Goal: Task Accomplishment & Management: Use online tool/utility

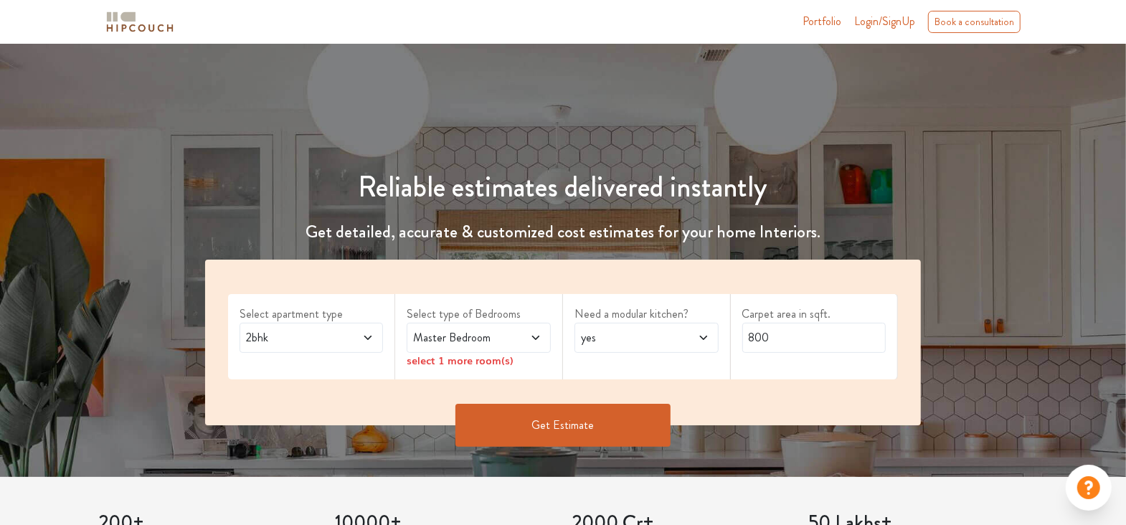
scroll to position [143, 0]
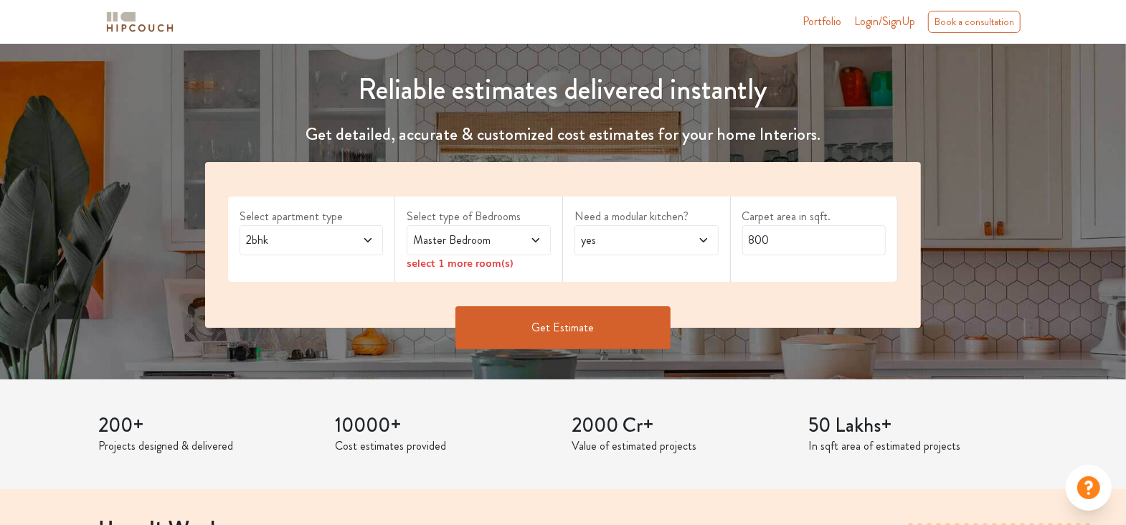
click at [320, 237] on span "2bhk" at bounding box center [292, 240] width 98 height 17
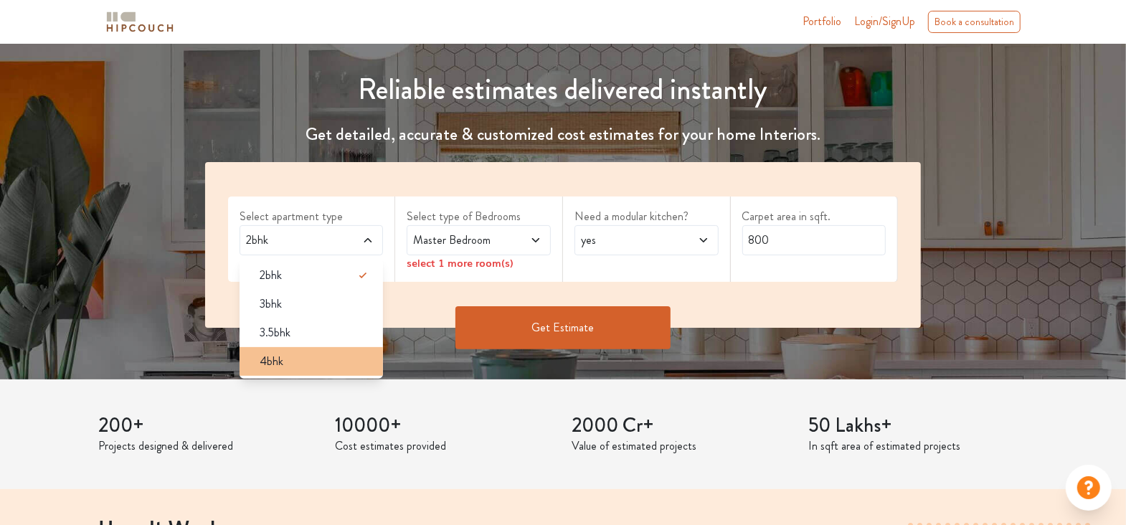
click at [308, 357] on div "4bhk" at bounding box center [316, 361] width 136 height 17
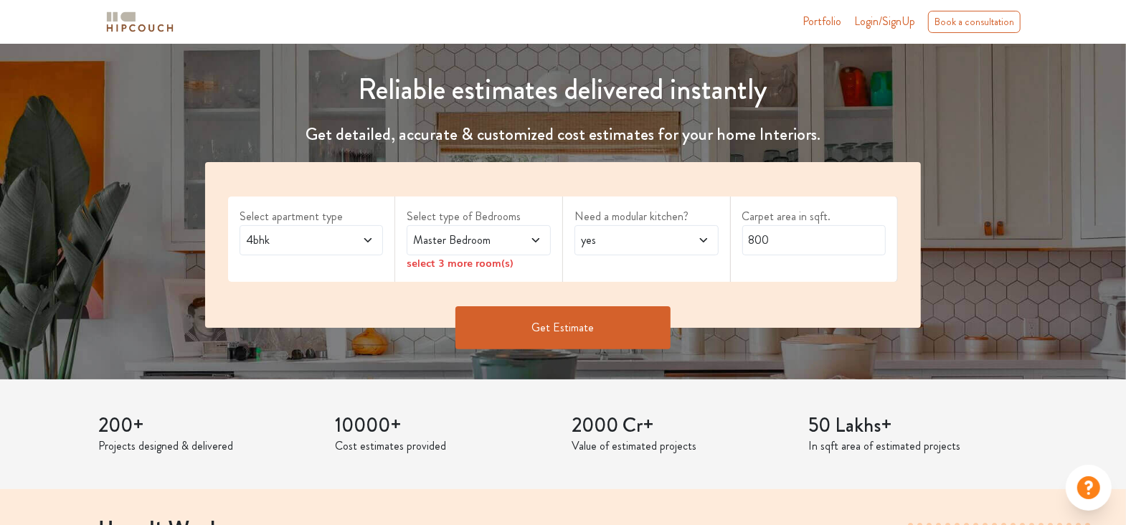
click at [486, 245] on span "Master Bedroom" at bounding box center [459, 240] width 98 height 17
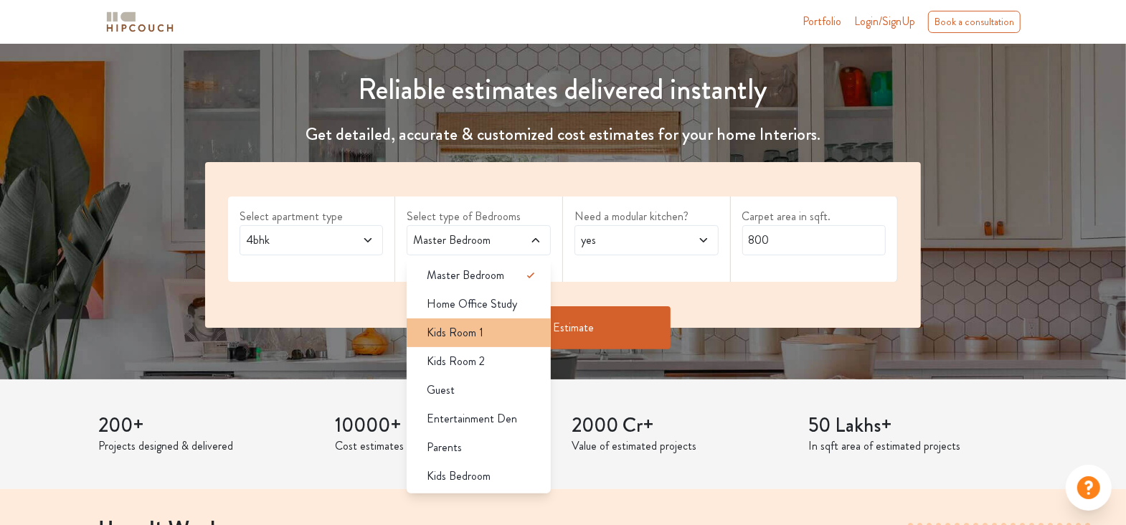
click at [496, 324] on div "Kids Room 1" at bounding box center [483, 332] width 136 height 17
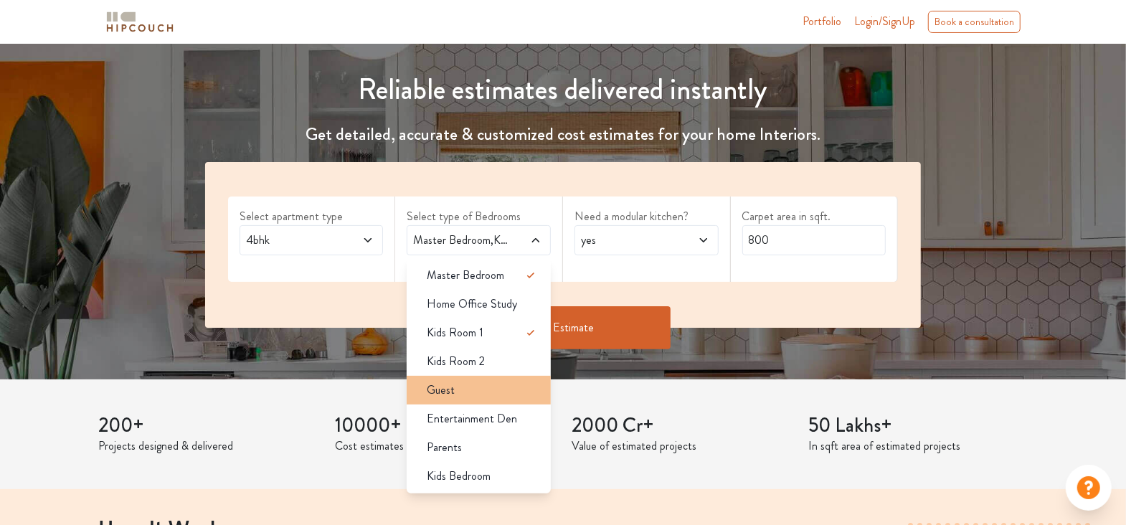
click at [492, 397] on div "Guest" at bounding box center [483, 390] width 136 height 17
click at [472, 448] on div "Parents" at bounding box center [483, 447] width 136 height 17
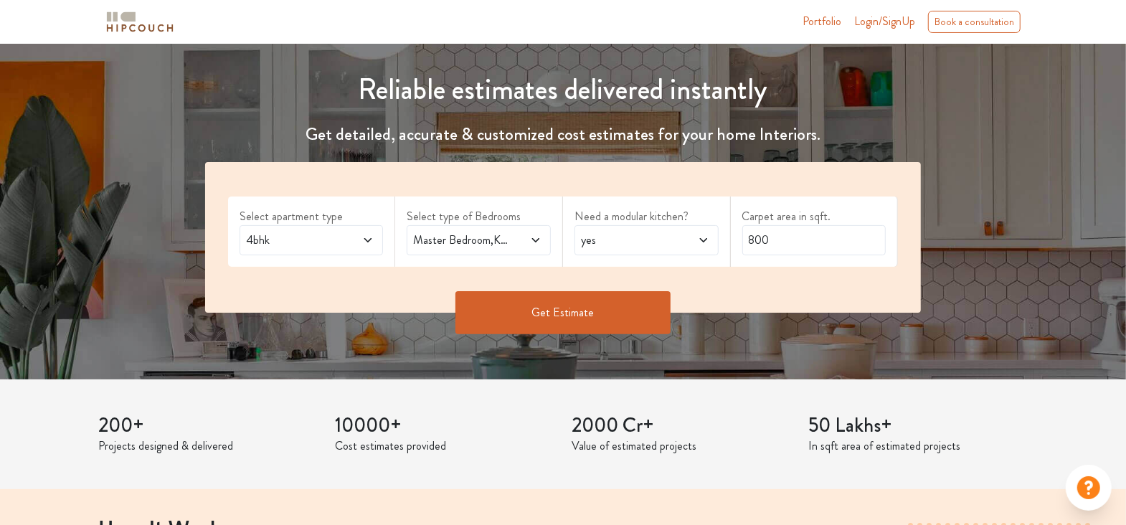
click at [632, 245] on span "yes" at bounding box center [627, 240] width 98 height 17
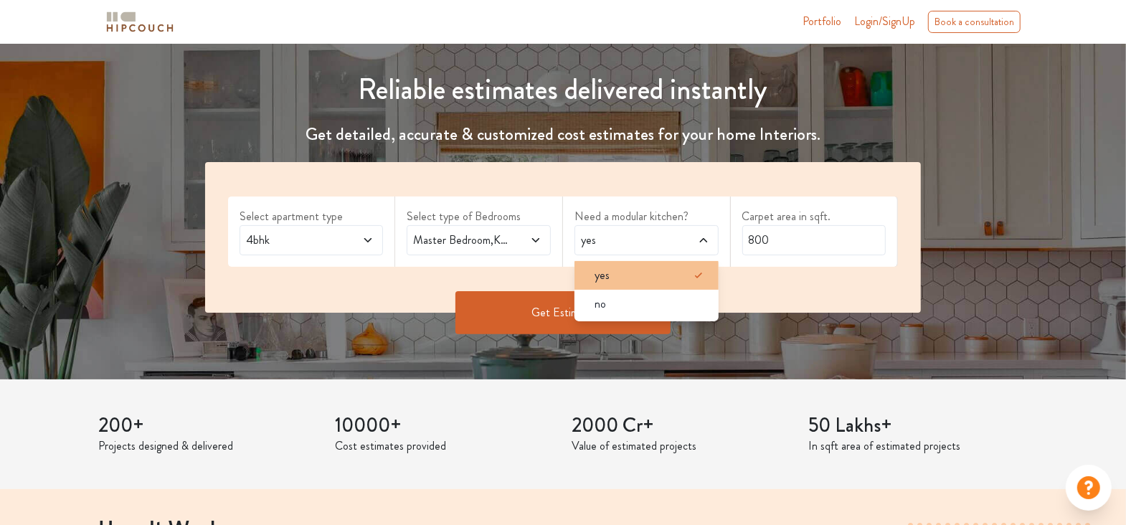
click at [641, 268] on div "yes" at bounding box center [651, 275] width 136 height 17
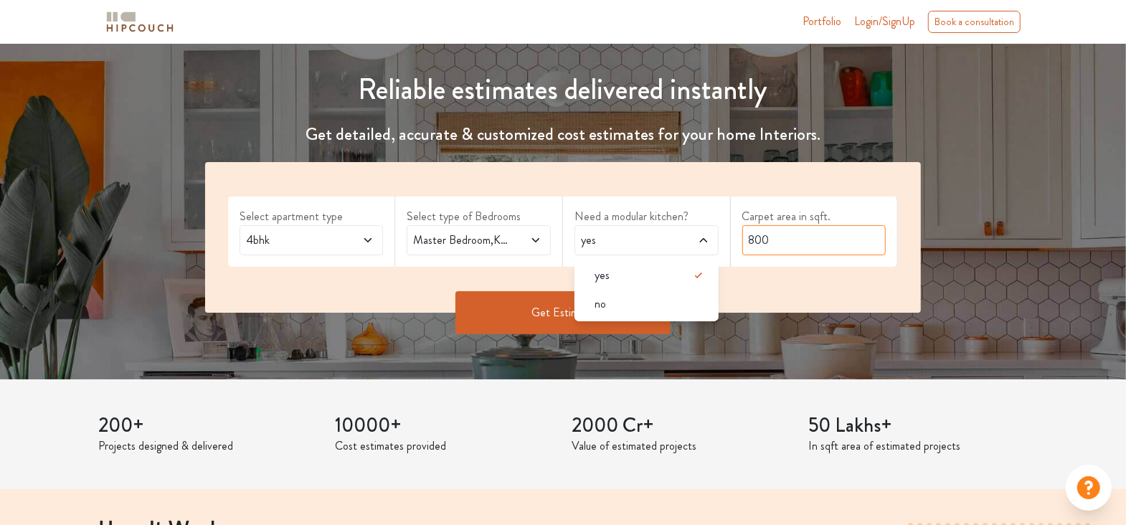
click at [864, 235] on input "800" at bounding box center [815, 240] width 144 height 30
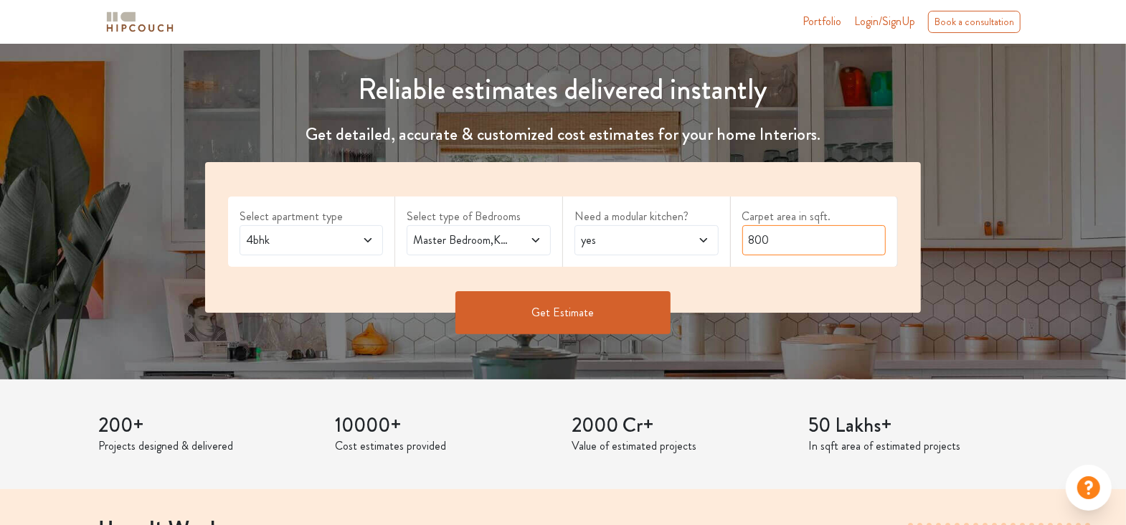
drag, startPoint x: 834, startPoint y: 244, endPoint x: 608, endPoint y: 260, distance: 225.8
click at [608, 260] on div "Select apartment type 4bhk Select type of Bedrooms Master Bedroom,Kids Room 1,G…" at bounding box center [563, 237] width 717 height 151
type input "6000"
click at [587, 308] on button "Get Estimate" at bounding box center [563, 312] width 215 height 43
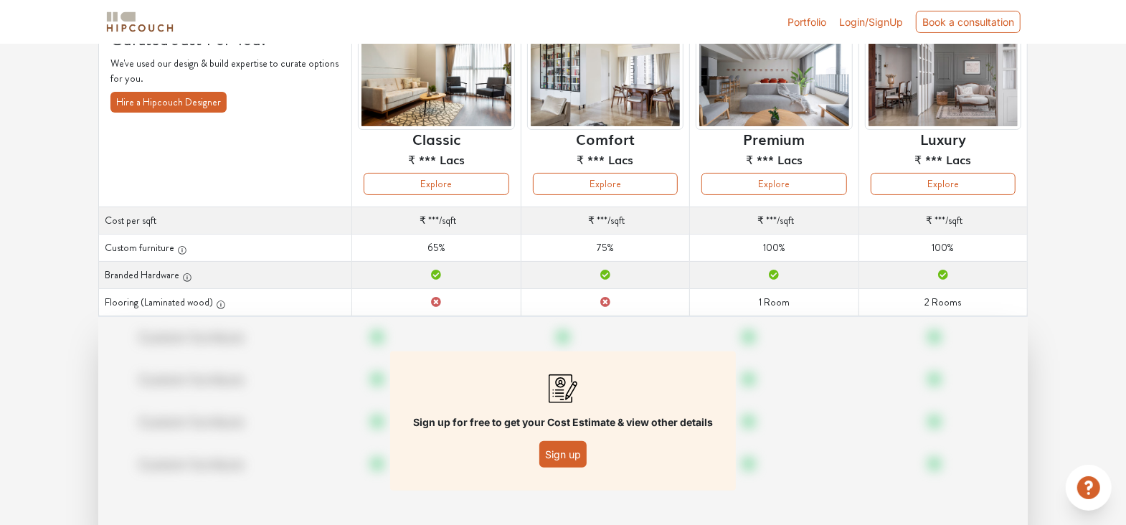
scroll to position [180, 0]
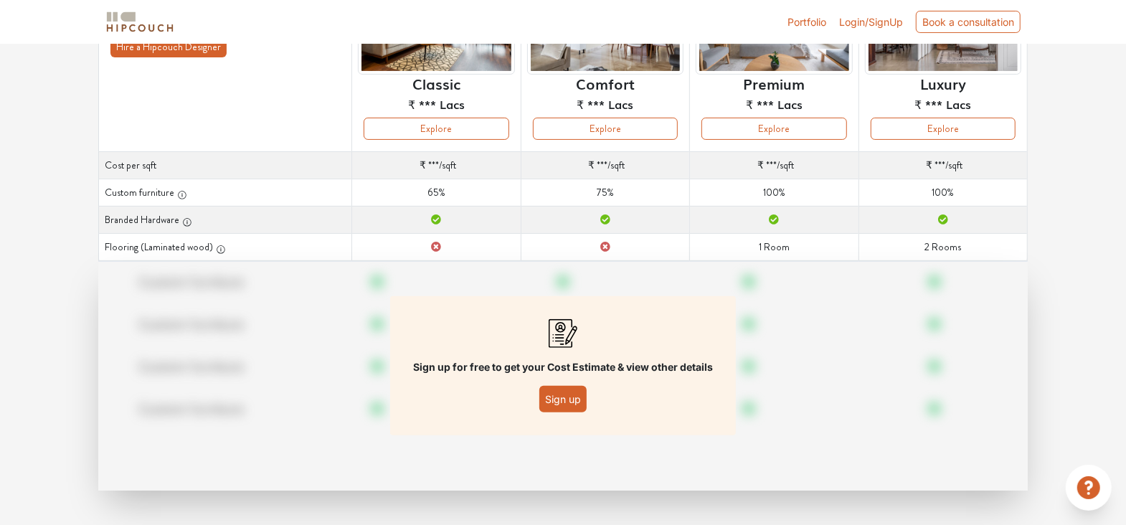
click at [562, 381] on div "Sign up for free to get your Cost Estimate & view other details Sign up" at bounding box center [563, 365] width 346 height 139
click at [559, 404] on button "Sign up" at bounding box center [562, 399] width 47 height 27
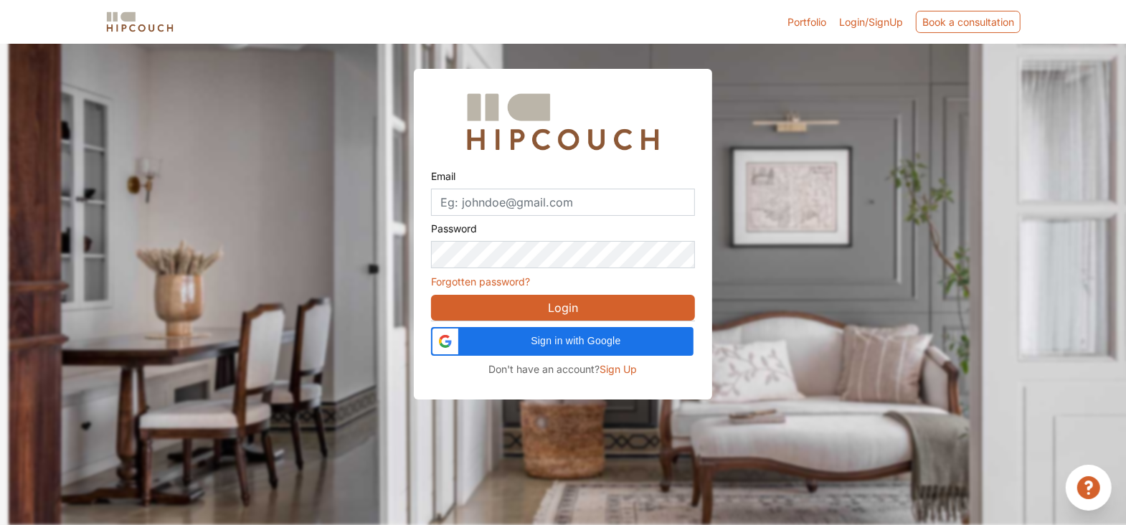
scroll to position [43, 0]
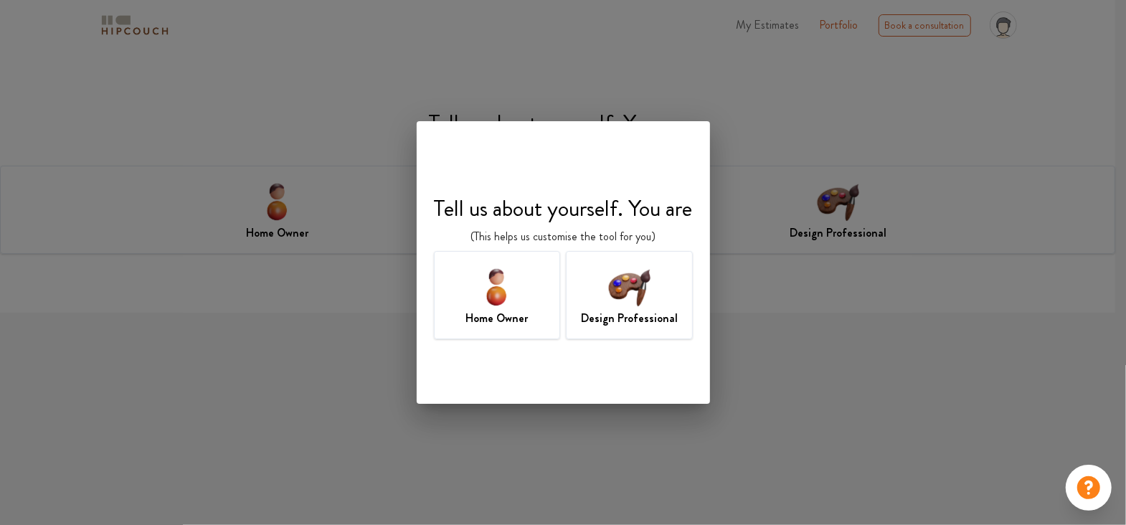
click at [615, 304] on img at bounding box center [629, 286] width 47 height 47
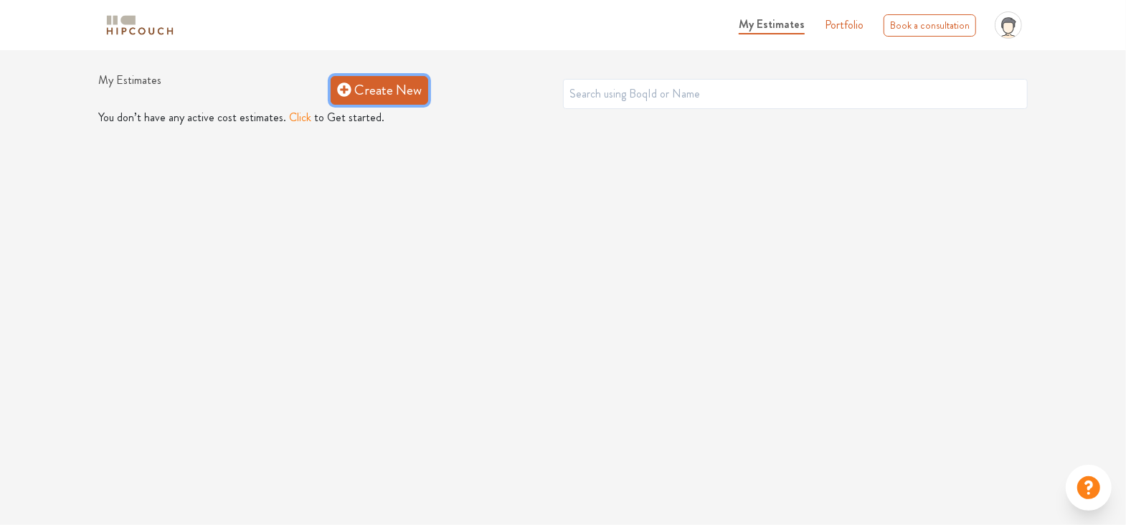
click at [377, 90] on link "Create New" at bounding box center [380, 90] width 98 height 29
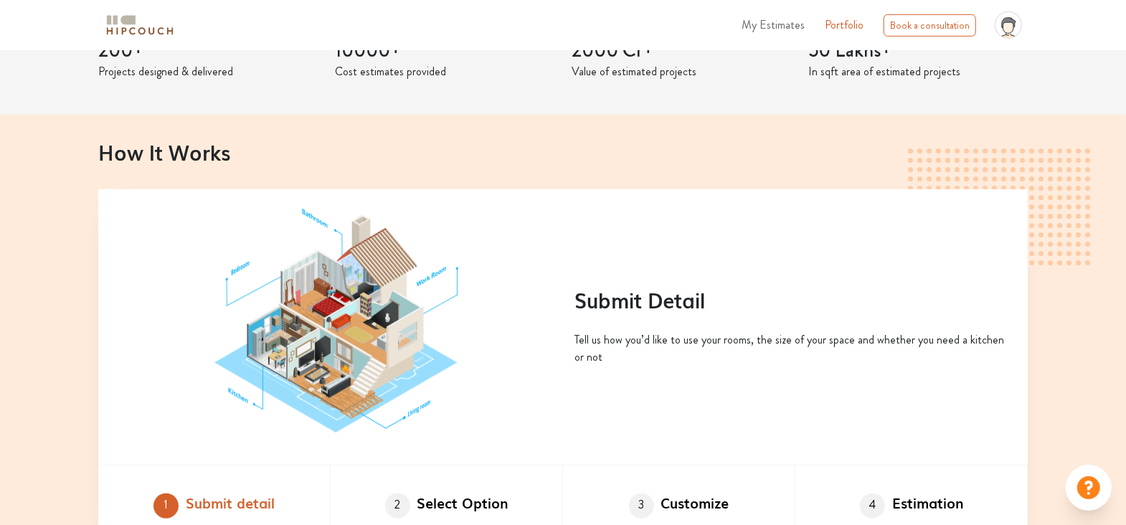
scroll to position [287, 0]
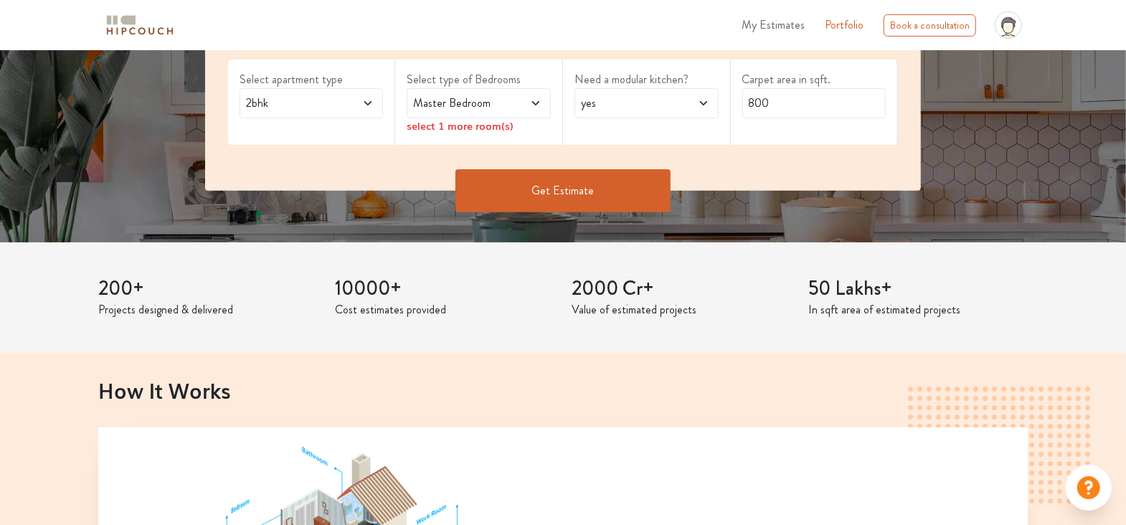
click at [321, 97] on span "2bhk" at bounding box center [292, 103] width 98 height 17
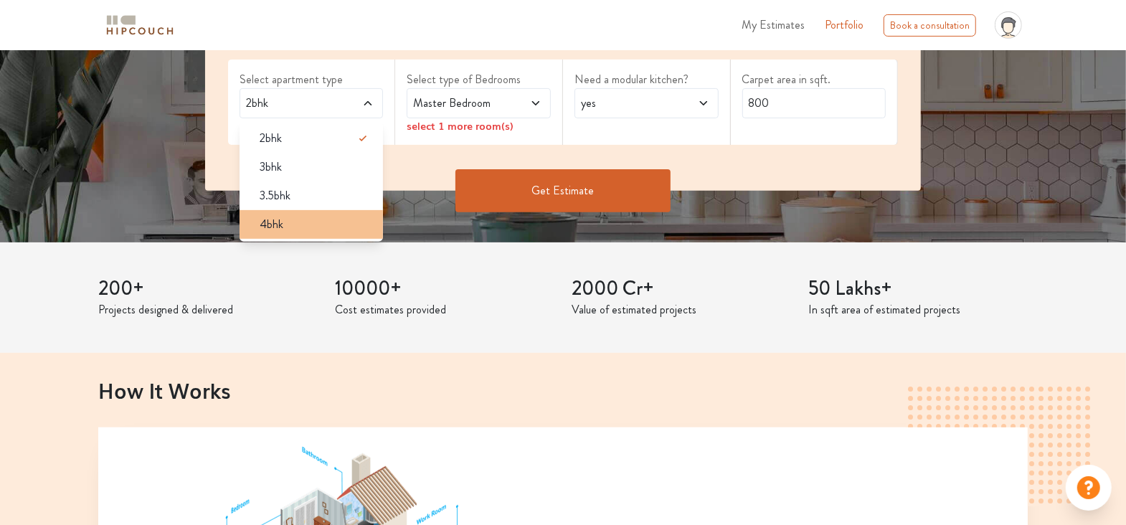
click at [331, 227] on div "4bhk" at bounding box center [316, 224] width 136 height 17
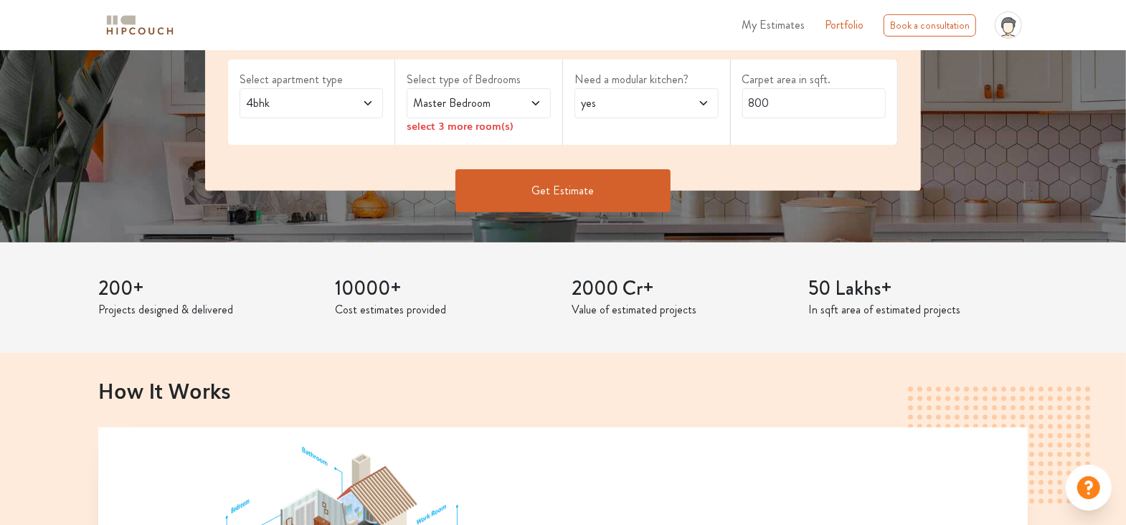
click at [519, 100] on span at bounding box center [525, 103] width 33 height 17
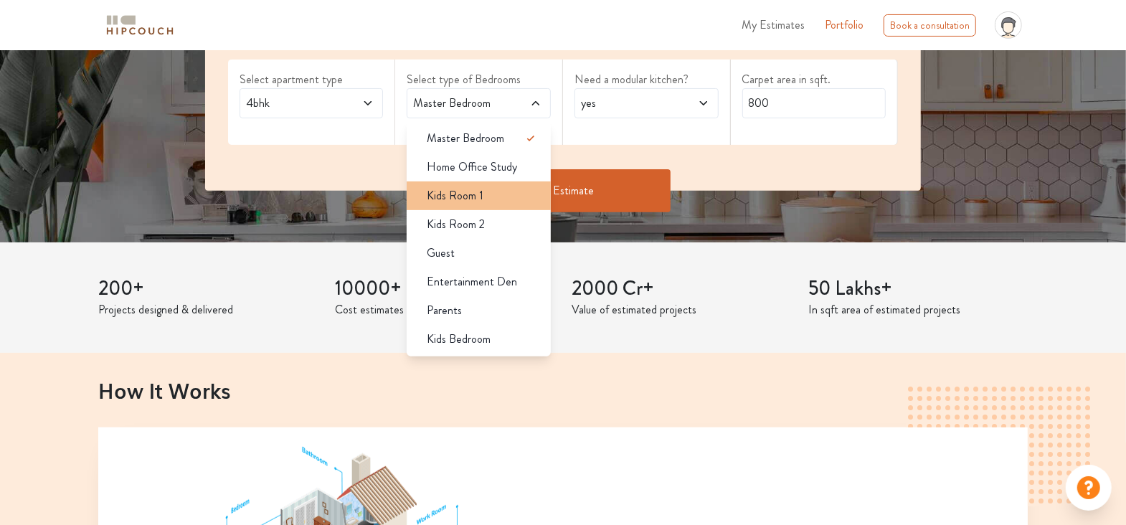
click at [514, 200] on div "Kids Room 1" at bounding box center [483, 195] width 136 height 17
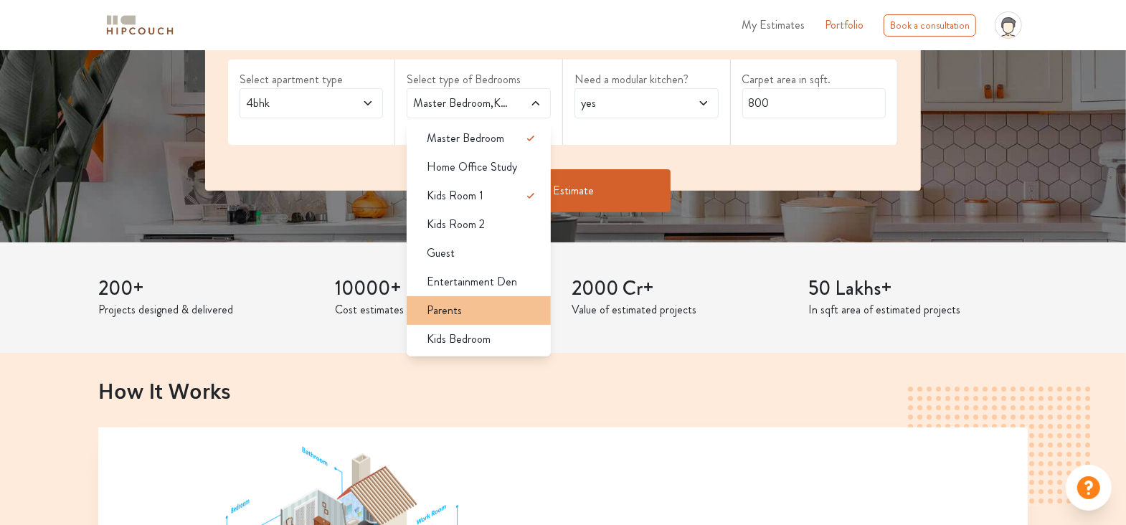
drag, startPoint x: 516, startPoint y: 313, endPoint x: 514, endPoint y: 306, distance: 7.3
click at [514, 314] on div "Parents" at bounding box center [483, 310] width 136 height 17
click at [514, 263] on li "Guest" at bounding box center [479, 253] width 144 height 29
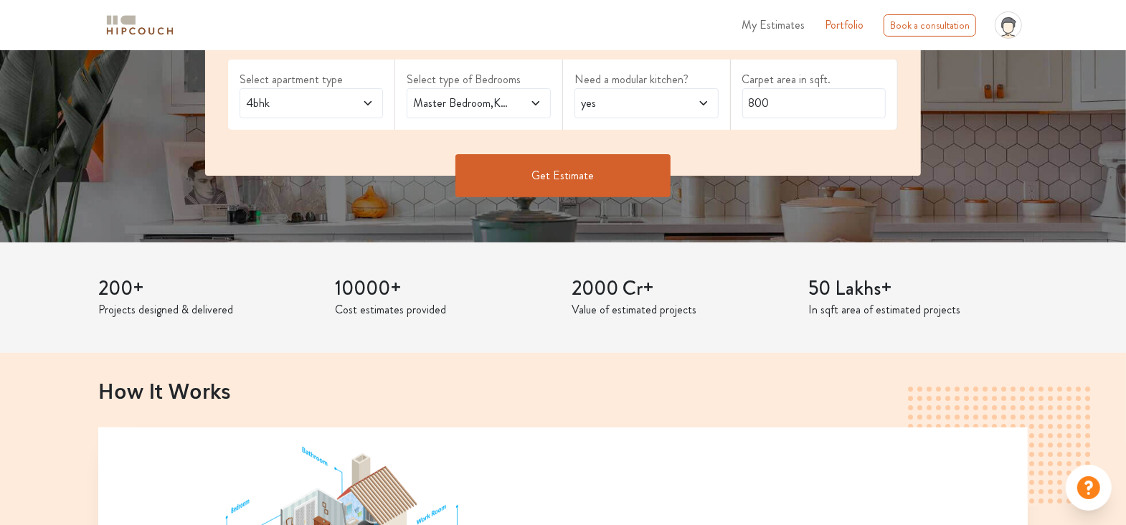
click at [651, 100] on span "yes" at bounding box center [627, 103] width 98 height 17
drag, startPoint x: 793, startPoint y: 114, endPoint x: 668, endPoint y: 113, distance: 124.8
click at [668, 113] on div "Select apartment type 4bhk Select type of Bedrooms Master Bedroom,Kids Room 1,G…" at bounding box center [563, 100] width 717 height 151
type input "6000"
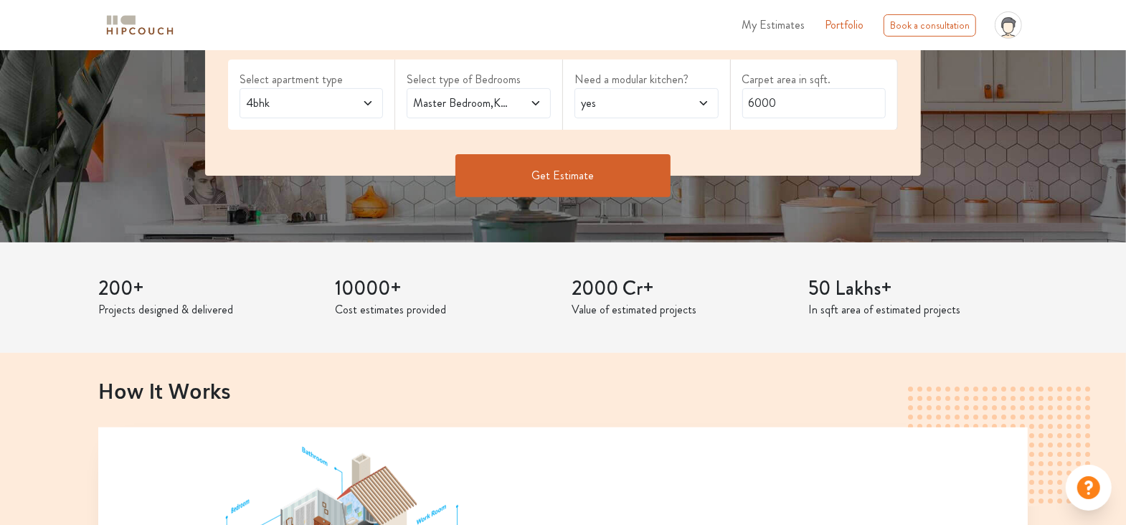
click at [613, 153] on div "Select apartment type 4bhk Select type of Bedrooms Master Bedroom,Kids Room 1,G…" at bounding box center [563, 100] width 717 height 151
click at [613, 171] on button "Get Estimate" at bounding box center [563, 175] width 215 height 43
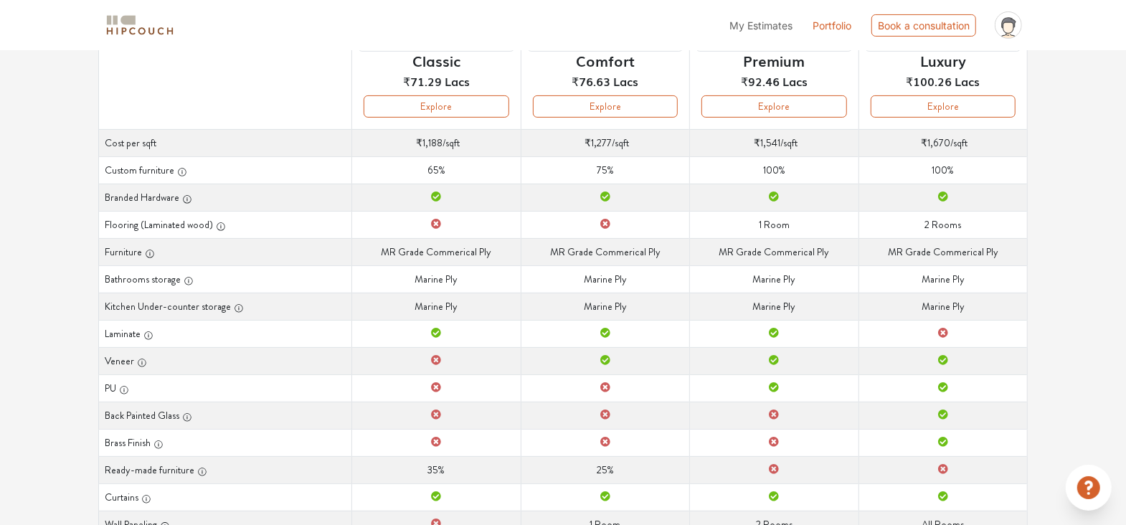
scroll to position [215, 0]
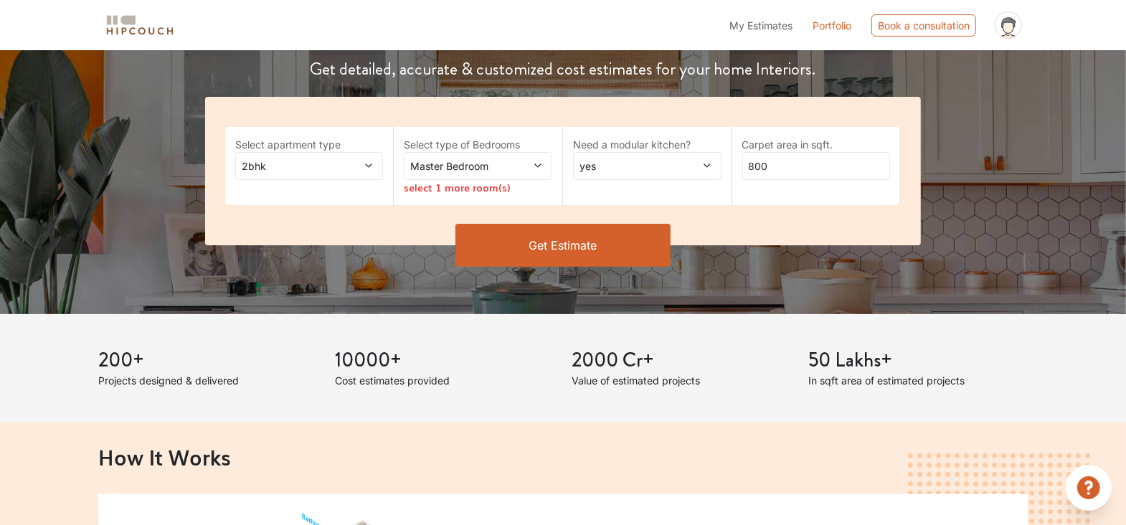
scroll to position [287, 0]
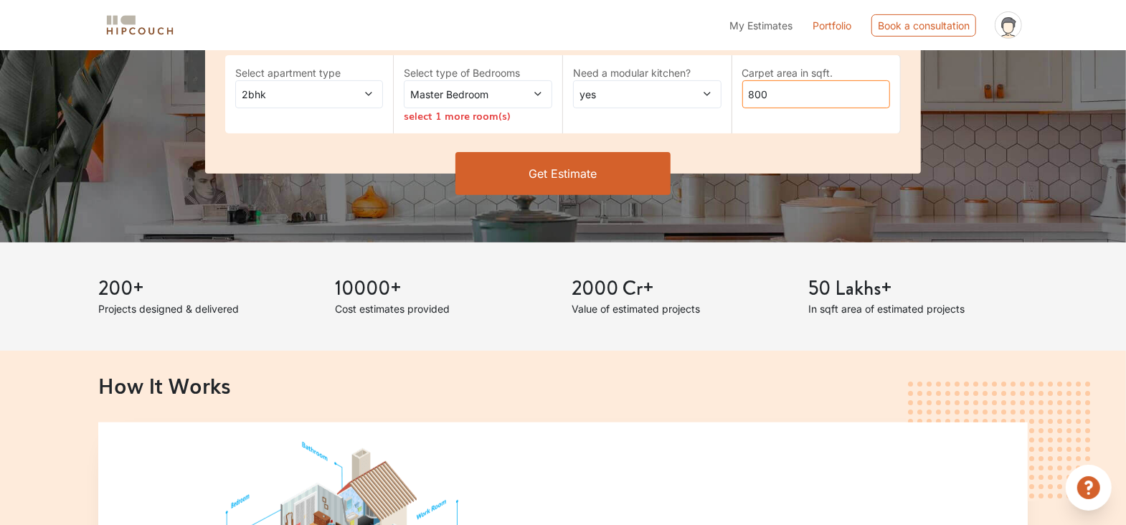
drag, startPoint x: 798, startPoint y: 98, endPoint x: 727, endPoint y: 100, distance: 71.1
click at [727, 100] on div "Select apartment type 2bhk Select type of Bedrooms Master Bedroom select 1 more…" at bounding box center [563, 99] width 717 height 149
type input "5000"
click at [306, 102] on div "2bhk" at bounding box center [309, 94] width 149 height 28
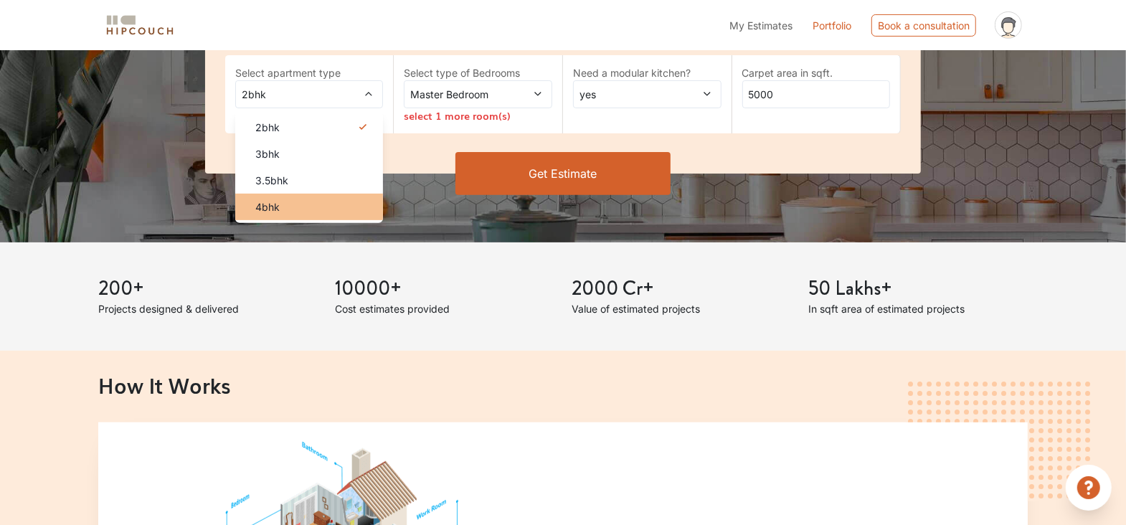
click at [318, 204] on div "4bhk" at bounding box center [314, 206] width 140 height 15
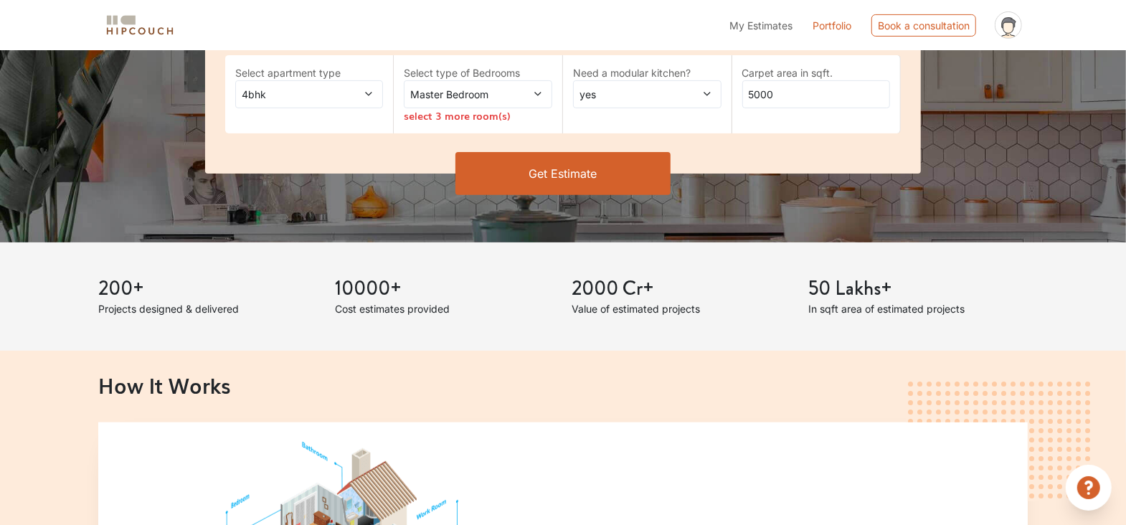
click at [466, 94] on span "Master Bedroom" at bounding box center [458, 94] width 102 height 15
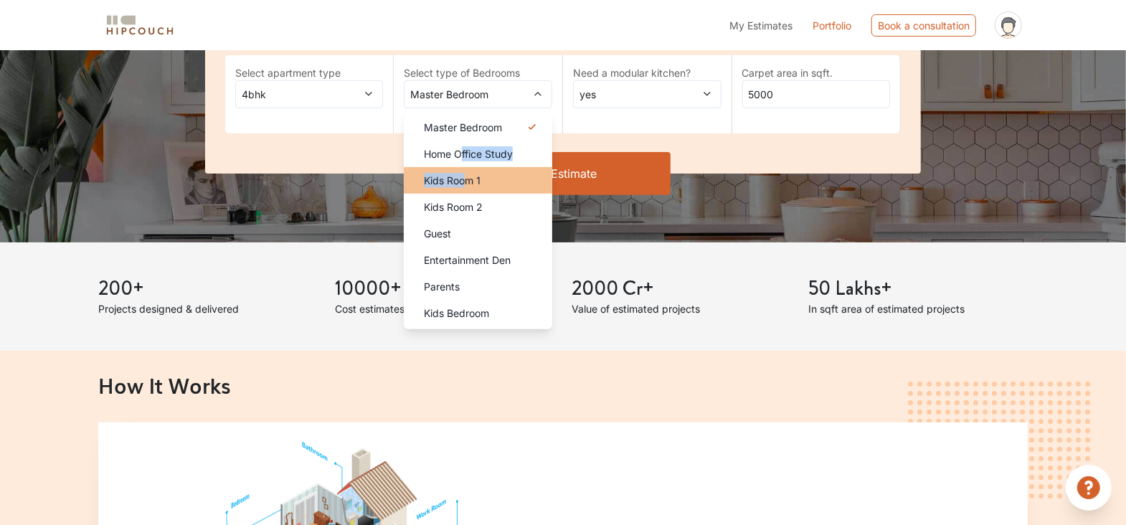
drag, startPoint x: 462, startPoint y: 153, endPoint x: 464, endPoint y: 189, distance: 35.9
click at [464, 189] on ul "Master Bedroom Home Office Study Kids Room 1 Kids Room 2 Guest Entertainment De…" at bounding box center [478, 220] width 149 height 218
click at [501, 187] on div "Kids Room 1" at bounding box center [483, 180] width 140 height 15
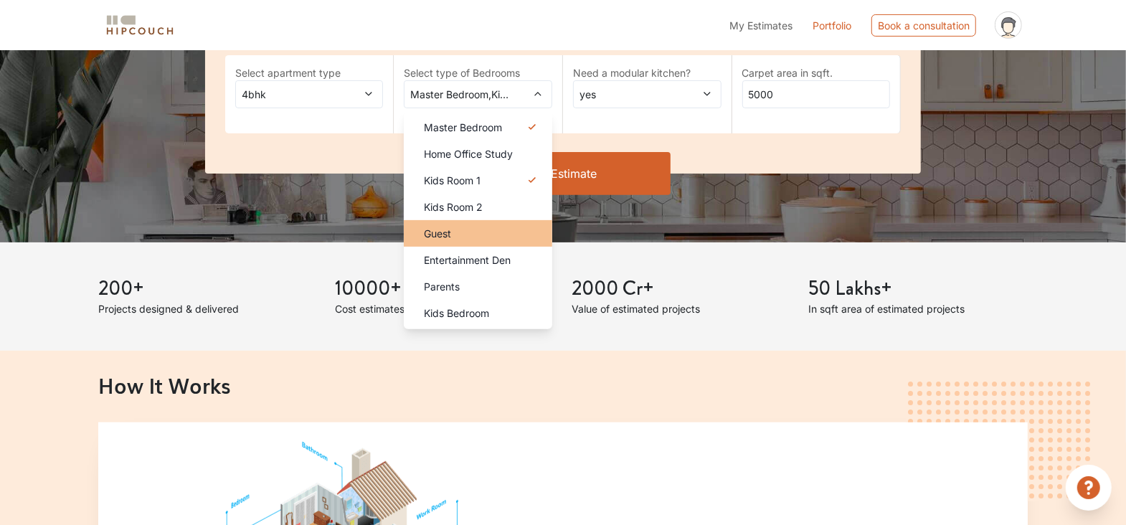
click at [476, 234] on div "Guest" at bounding box center [483, 233] width 140 height 15
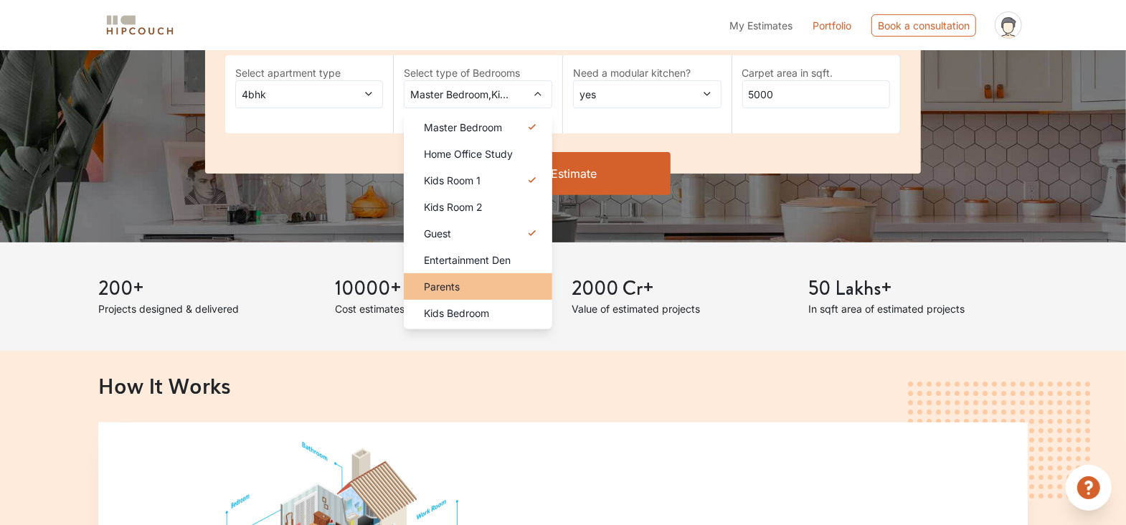
click at [470, 296] on li "Parents" at bounding box center [478, 286] width 149 height 27
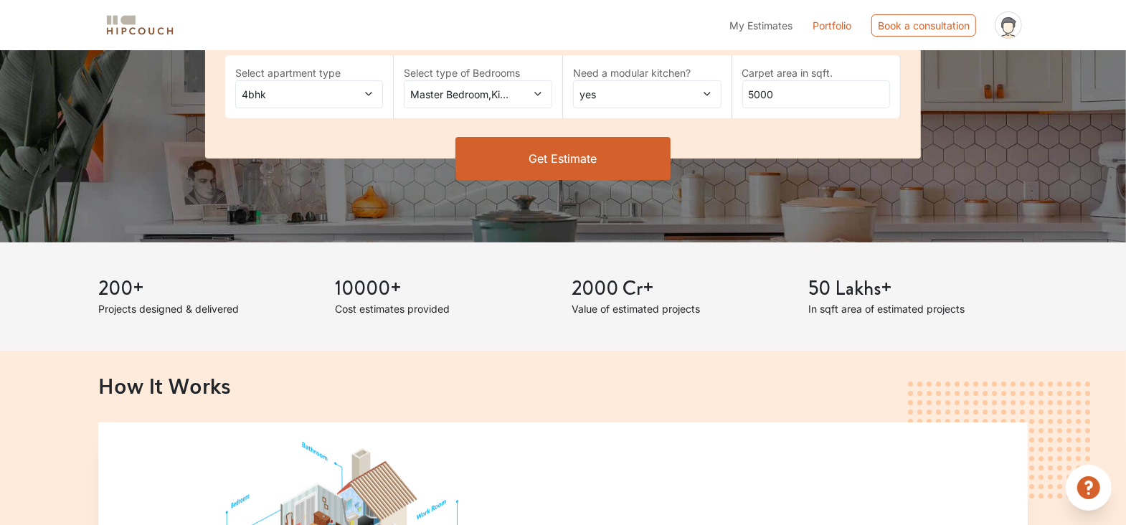
click at [532, 159] on button "Get Estimate" at bounding box center [563, 158] width 215 height 43
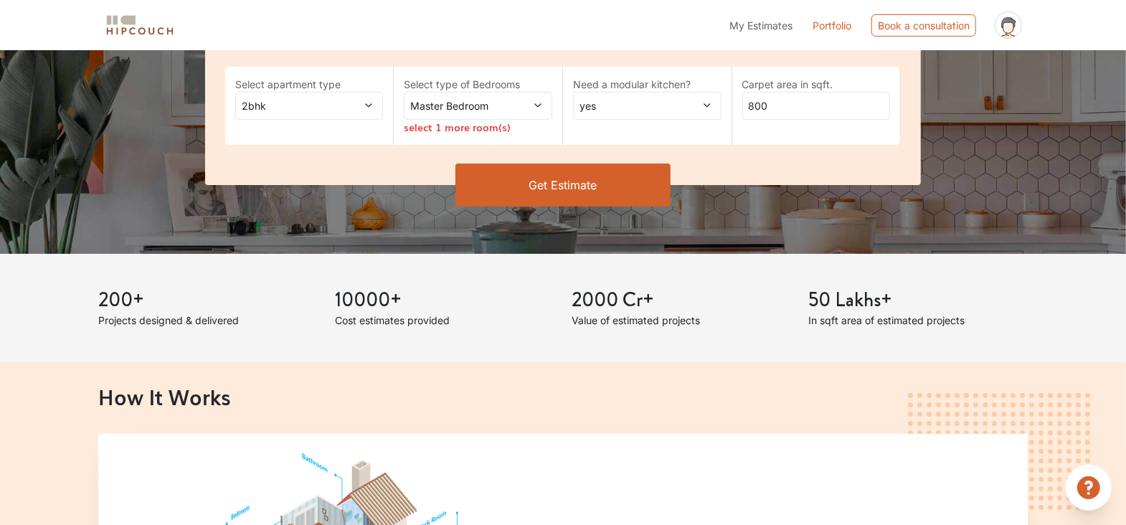
scroll to position [287, 0]
